Goal: Task Accomplishment & Management: Complete application form

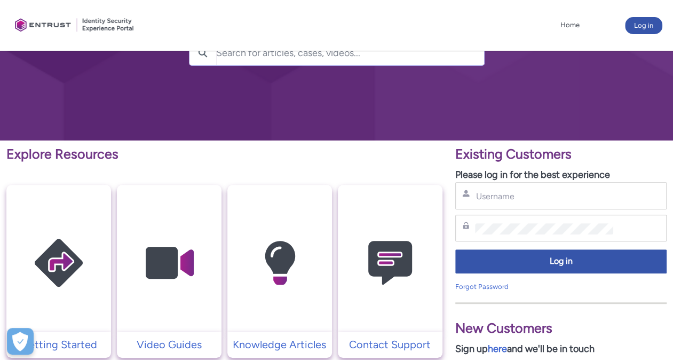
scroll to position [134, 0]
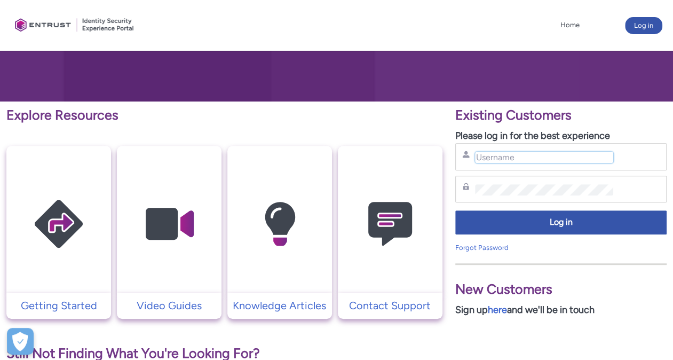
click at [543, 159] on input "Username" at bounding box center [544, 157] width 138 height 11
type input "[PERSON_NAME][EMAIL_ADDRESS][PERSON_NAME][DOMAIN_NAME]"
click at [483, 245] on link "Forgot Password" at bounding box center [481, 247] width 53 height 8
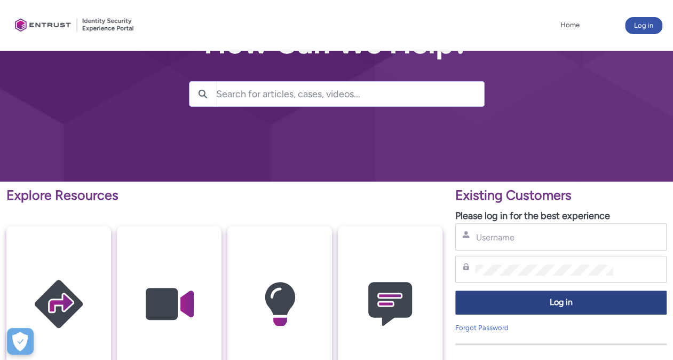
scroll to position [160, 0]
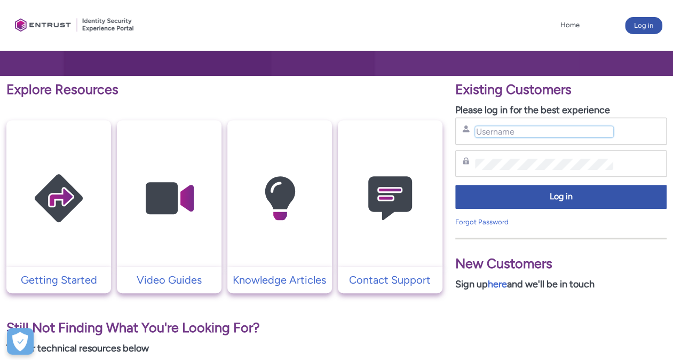
click at [512, 130] on input "Username" at bounding box center [544, 131] width 138 height 11
type input "[PERSON_NAME][EMAIL_ADDRESS][PERSON_NAME][DOMAIN_NAME]"
click at [490, 218] on link "Forgot Password" at bounding box center [481, 222] width 53 height 8
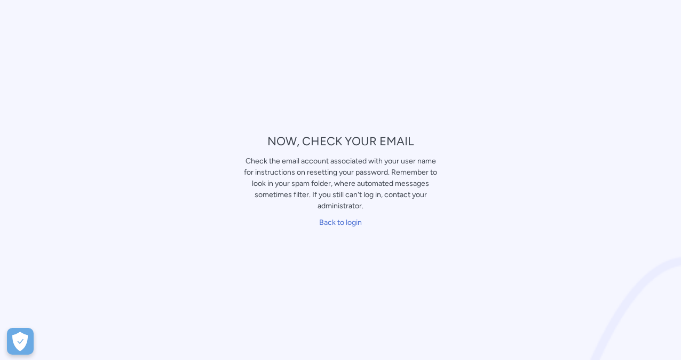
click at [573, 165] on div "NOW, CHECK YOUR EMAIL Check the email account associated with your user name fo…" at bounding box center [340, 180] width 681 height 360
click at [346, 224] on link "Back to login" at bounding box center [340, 222] width 43 height 9
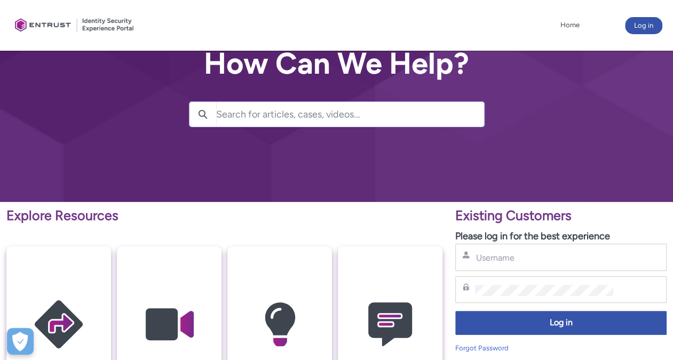
scroll to position [213, 0]
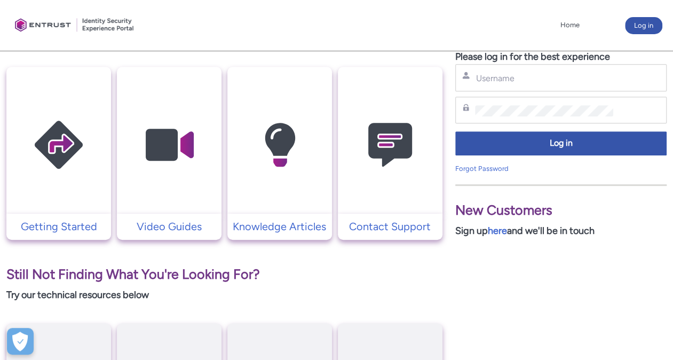
click at [512, 232] on p "Sign up here and we'll be in touch" at bounding box center [560, 231] width 211 height 14
click at [500, 232] on link "here" at bounding box center [497, 231] width 19 height 12
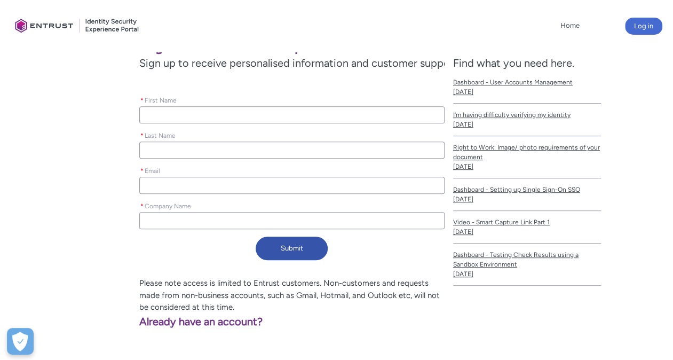
scroll to position [136, 0]
